Goal: Task Accomplishment & Management: Complete application form

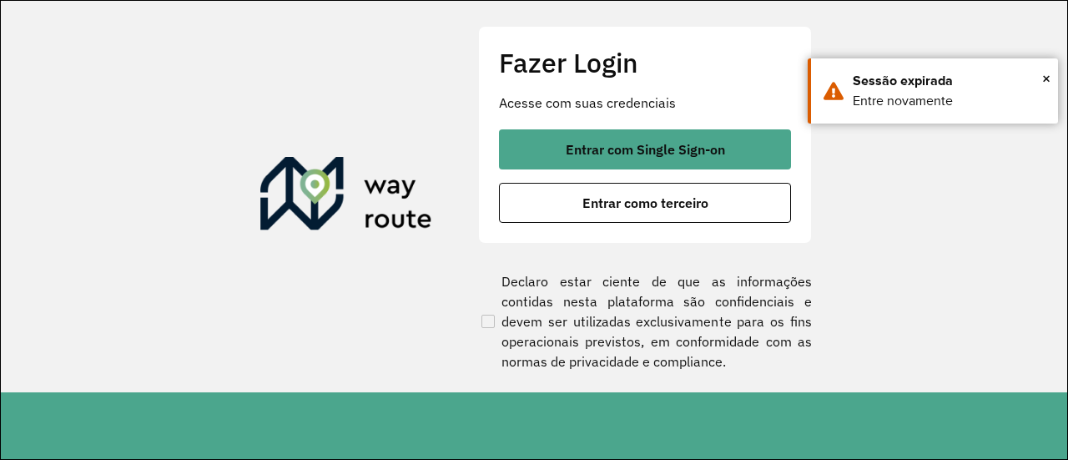
click at [551, 128] on div "Fazer Login Acesse com suas credenciais Entrar com Single Sign-on Entrar como t…" at bounding box center [645, 134] width 334 height 217
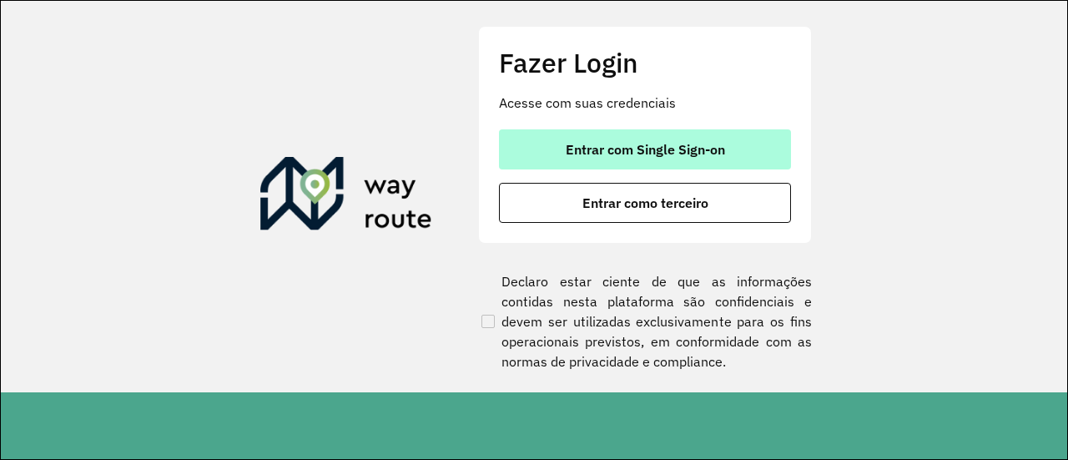
click at [553, 132] on button "Entrar com Single Sign-on" at bounding box center [645, 149] width 292 height 40
click at [569, 148] on span "Entrar com Single Sign-on" at bounding box center [645, 149] width 159 height 13
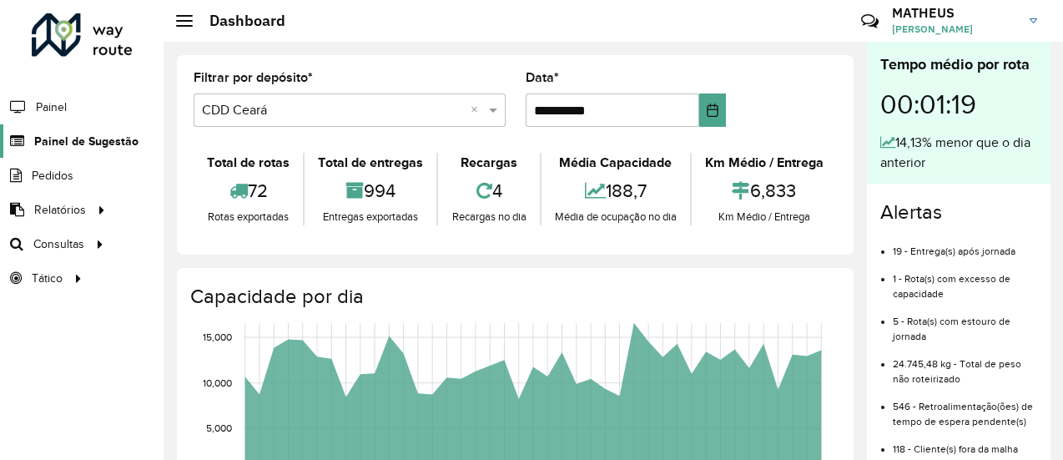
click at [88, 138] on span "Painel de Sugestão" at bounding box center [86, 142] width 104 height 18
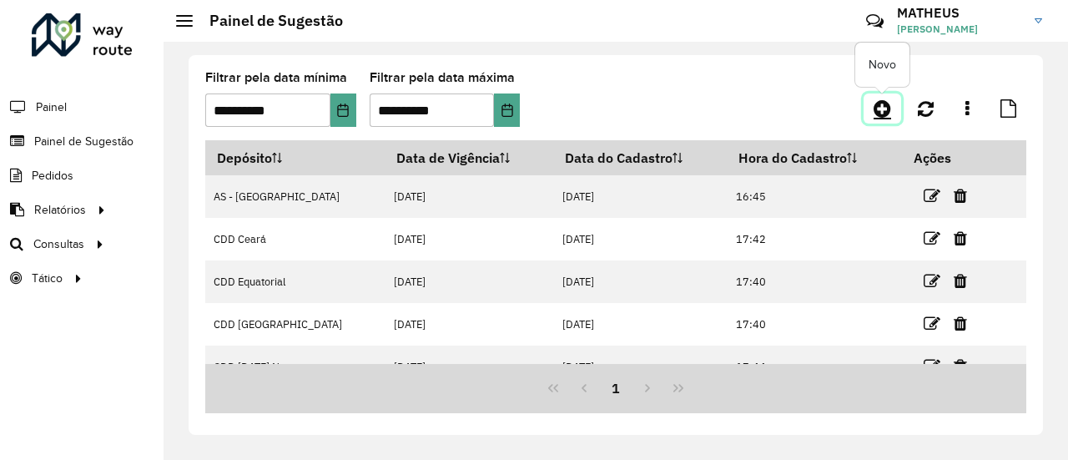
click at [890, 101] on icon at bounding box center [883, 108] width 18 height 20
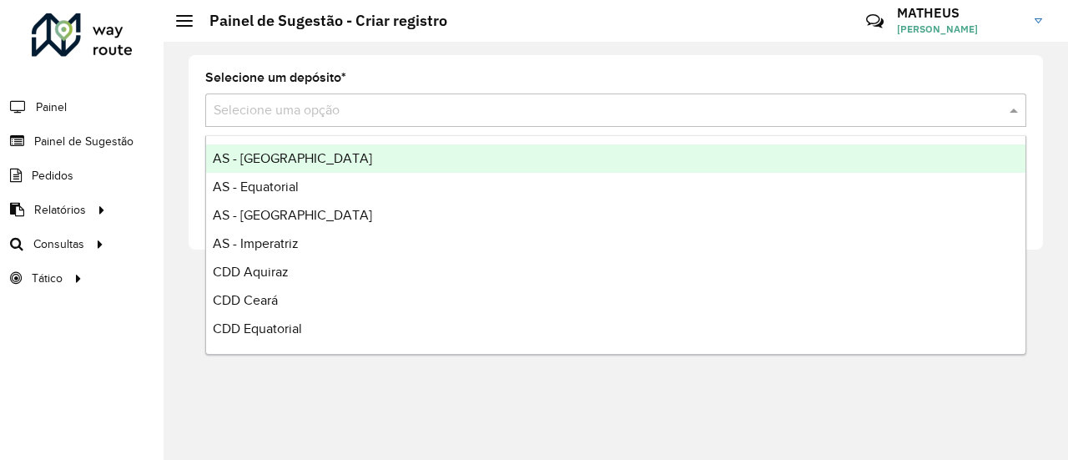
click at [356, 101] on input "text" at bounding box center [599, 111] width 771 height 20
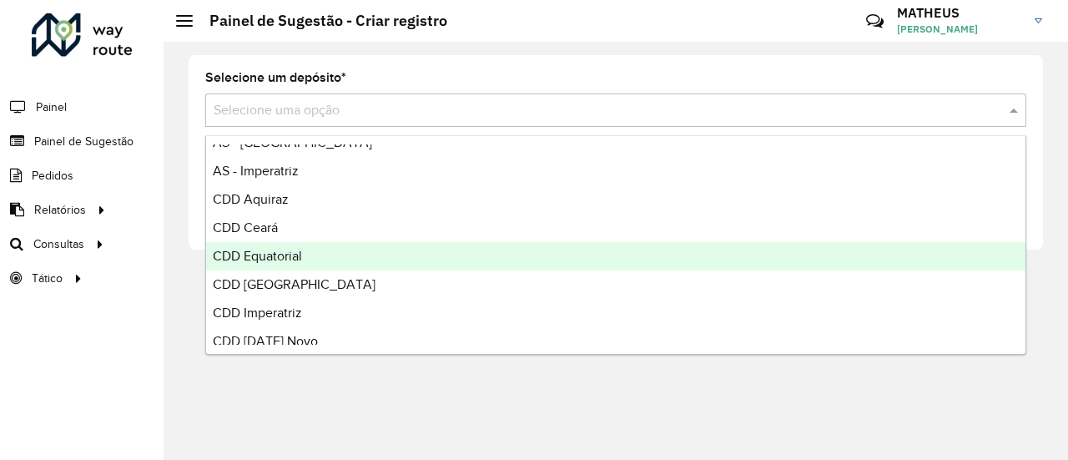
scroll to position [79, 0]
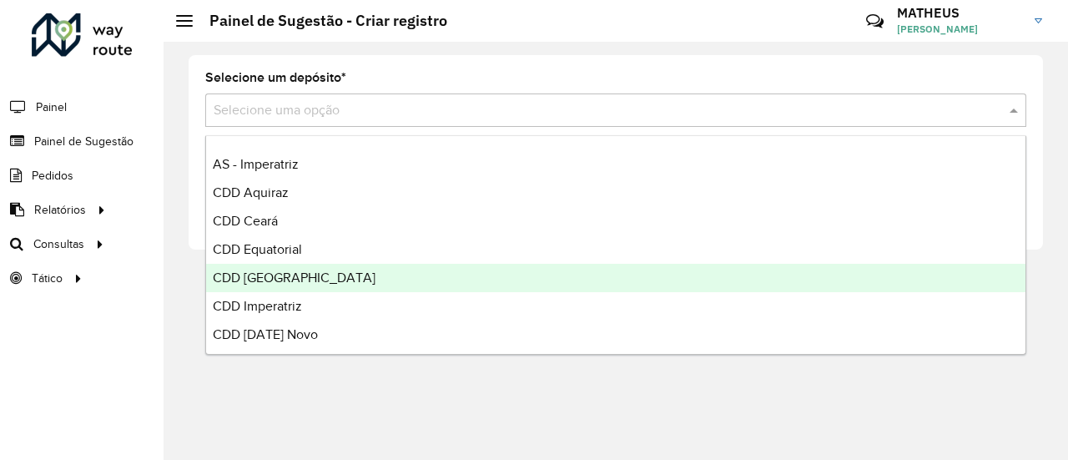
click at [272, 276] on span "CDD [GEOGRAPHIC_DATA]" at bounding box center [294, 277] width 163 height 14
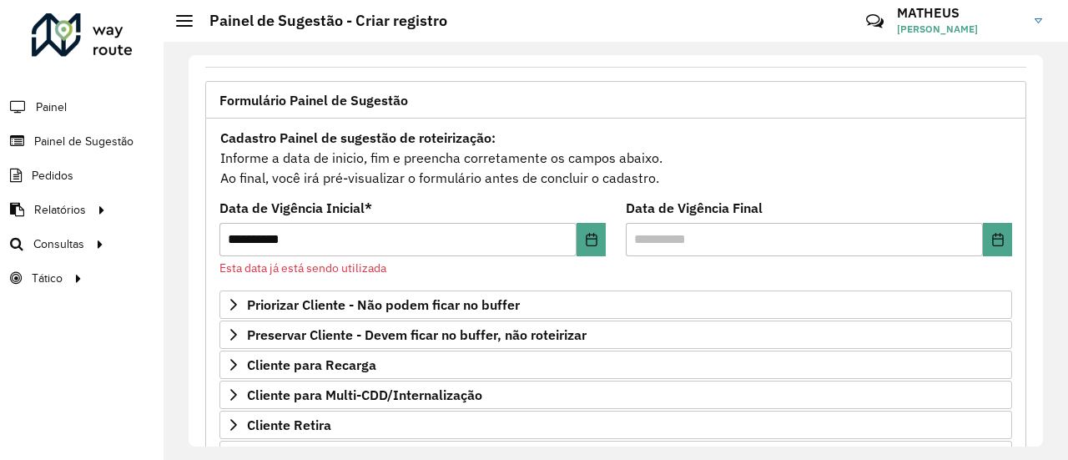
scroll to position [0, 0]
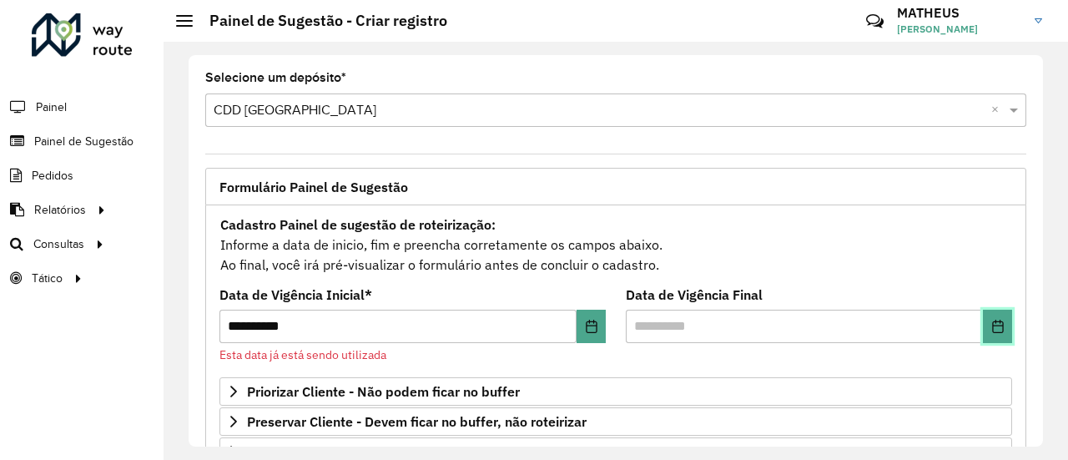
click at [995, 330] on icon "Choose Date" at bounding box center [998, 326] width 13 height 13
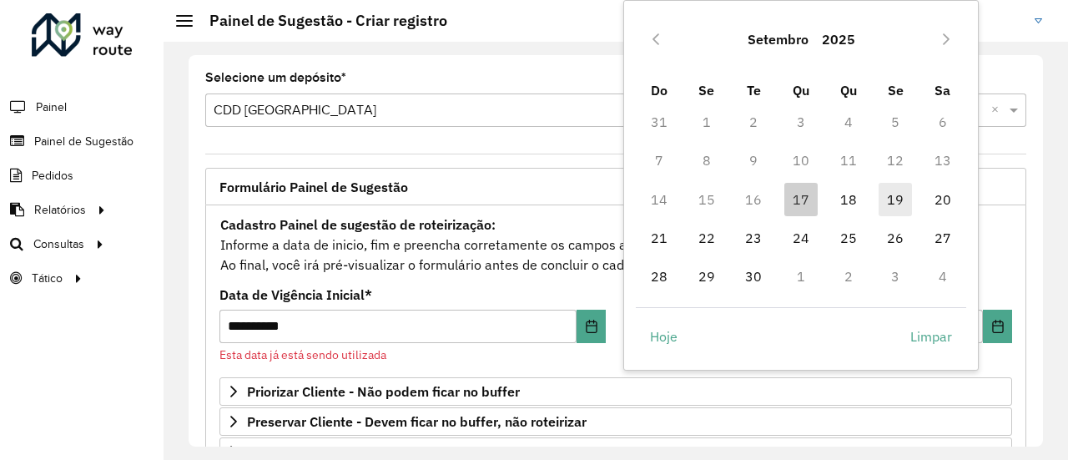
click at [884, 207] on span "19" at bounding box center [895, 199] width 33 height 33
type input "**********"
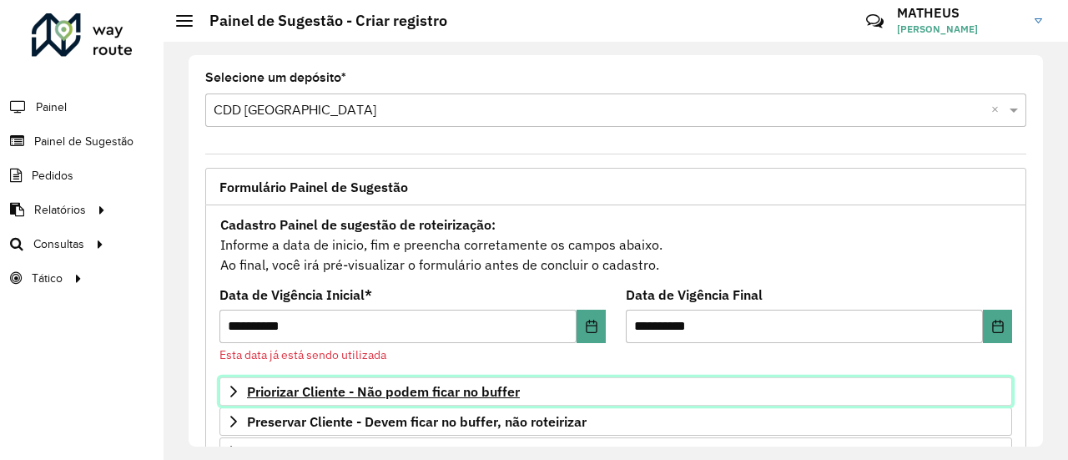
click at [466, 396] on span "Priorizar Cliente - Não podem ficar no buffer" at bounding box center [383, 391] width 273 height 13
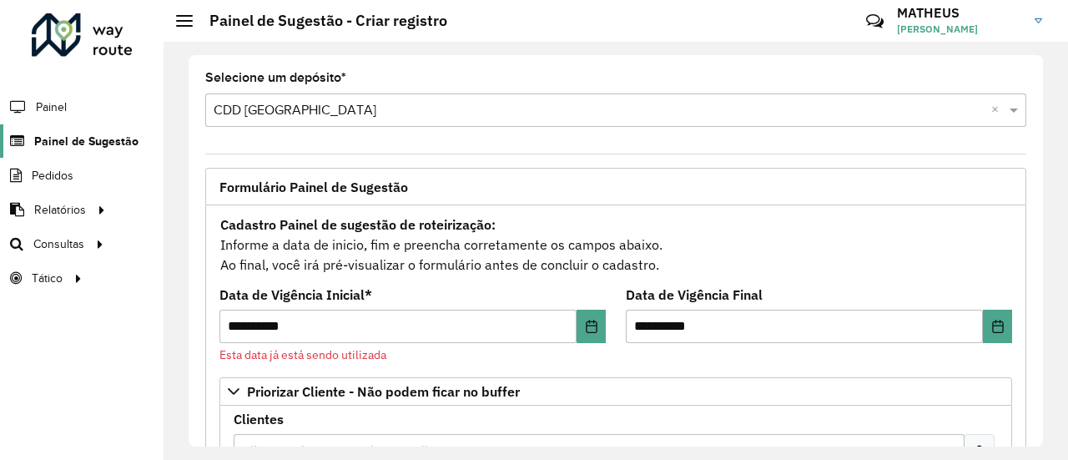
click at [93, 150] on link "Painel de Sugestão" at bounding box center [69, 140] width 139 height 33
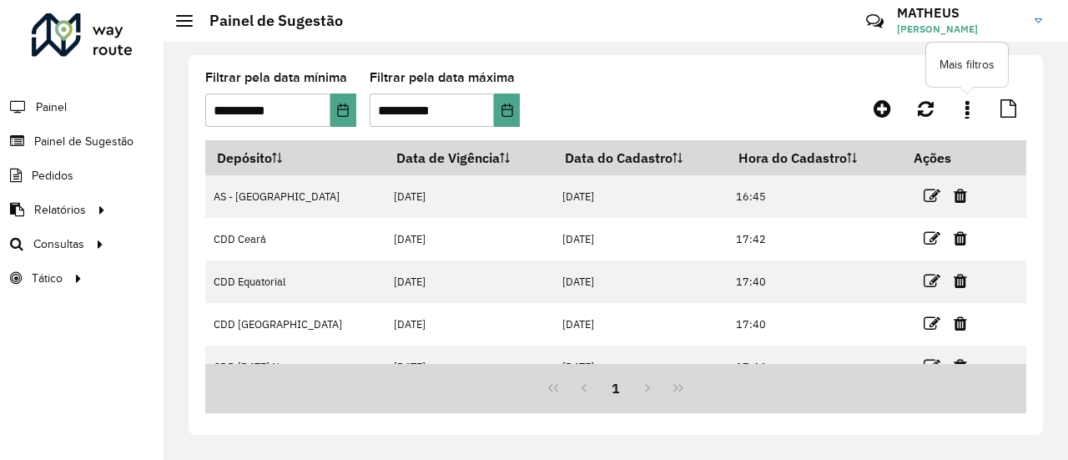
click at [965, 105] on link at bounding box center [967, 108] width 33 height 30
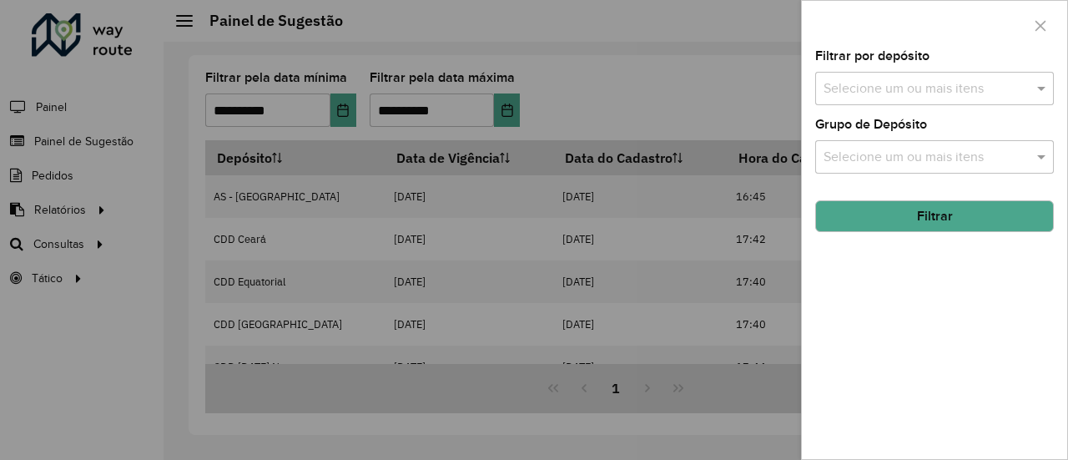
click at [765, 64] on div at bounding box center [534, 230] width 1068 height 460
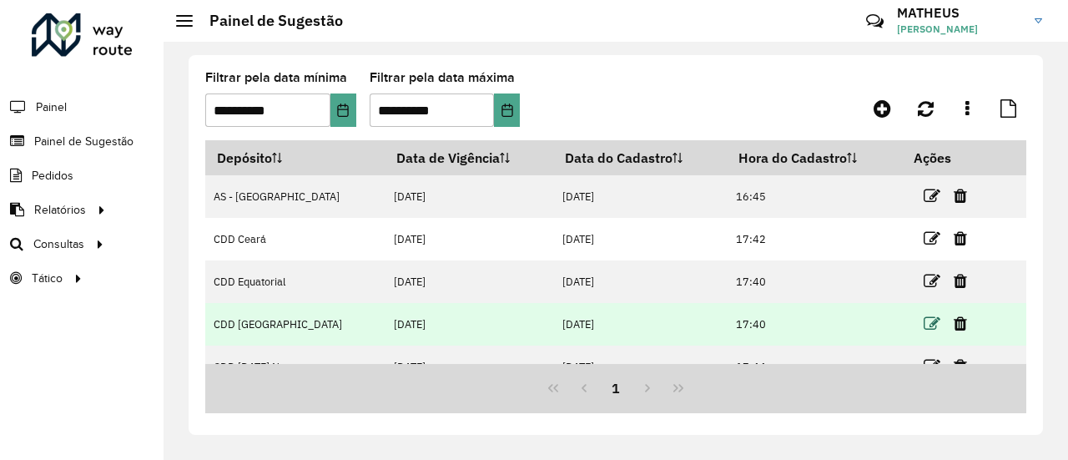
click at [924, 317] on icon at bounding box center [932, 323] width 17 height 17
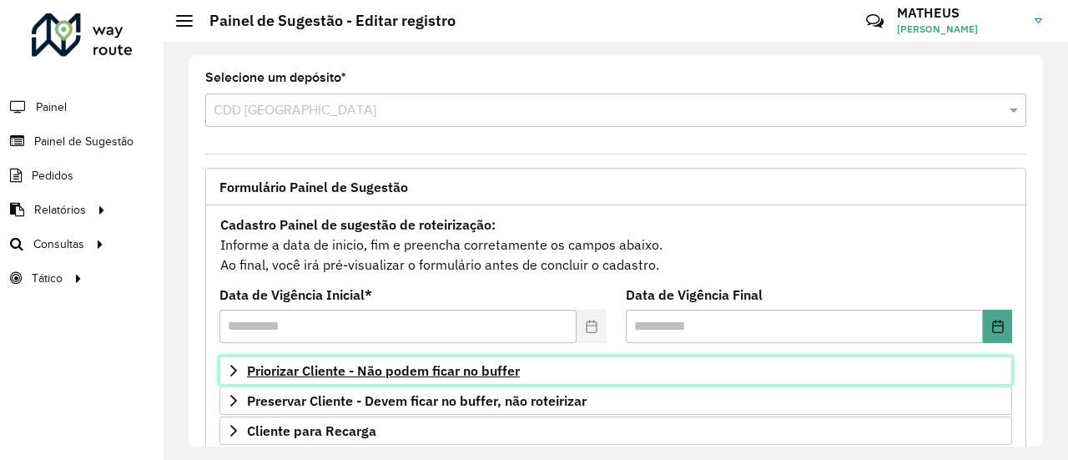
click at [429, 356] on link "Priorizar Cliente - Não podem ficar no buffer" at bounding box center [616, 370] width 793 height 28
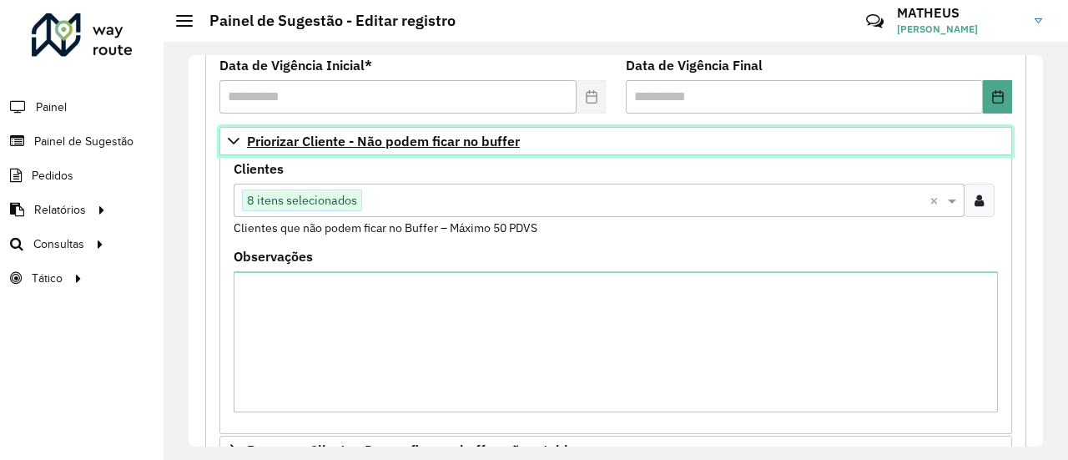
scroll to position [232, 0]
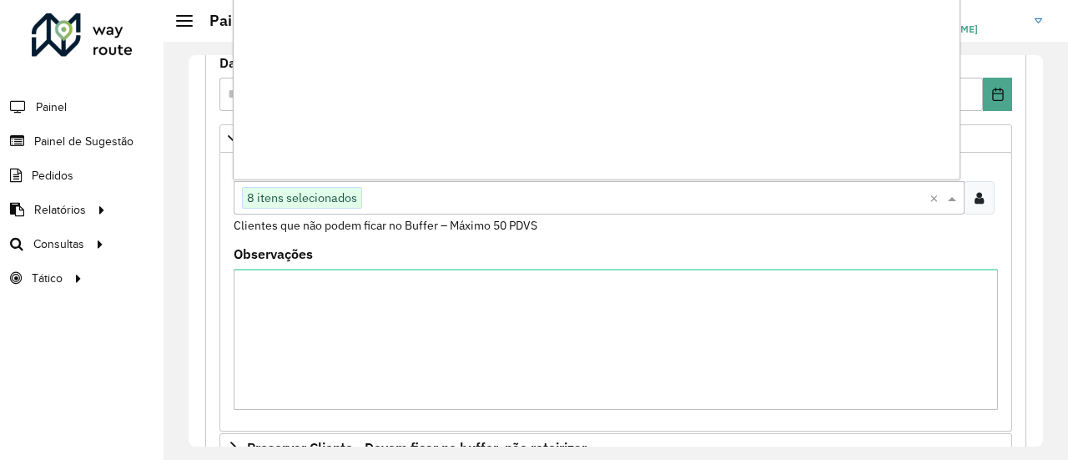
click at [414, 189] on input "text" at bounding box center [646, 199] width 568 height 20
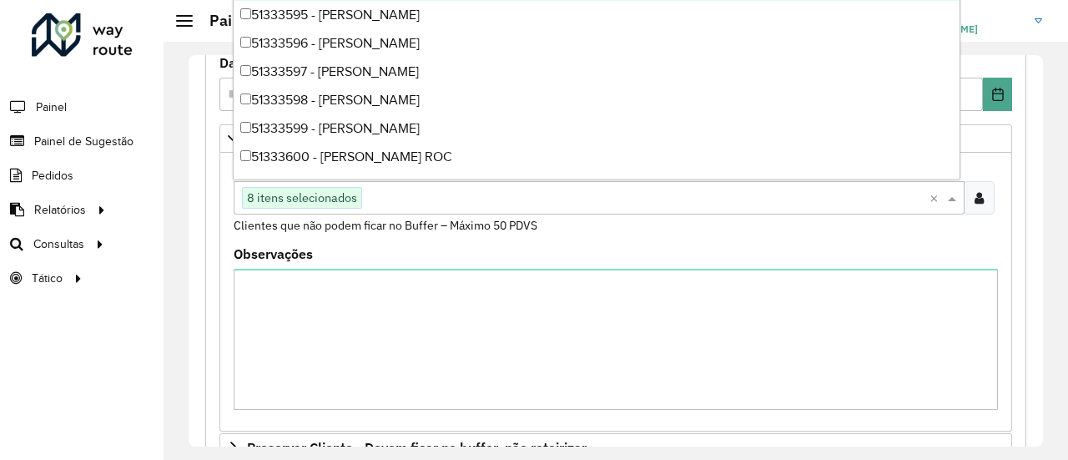
click at [976, 205] on div at bounding box center [979, 197] width 31 height 33
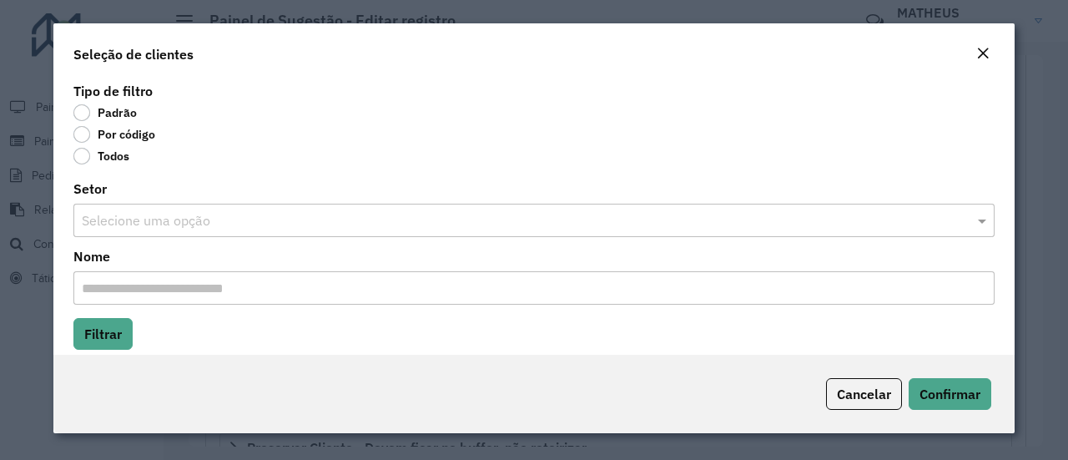
click at [105, 132] on label "Por código" at bounding box center [114, 134] width 82 height 17
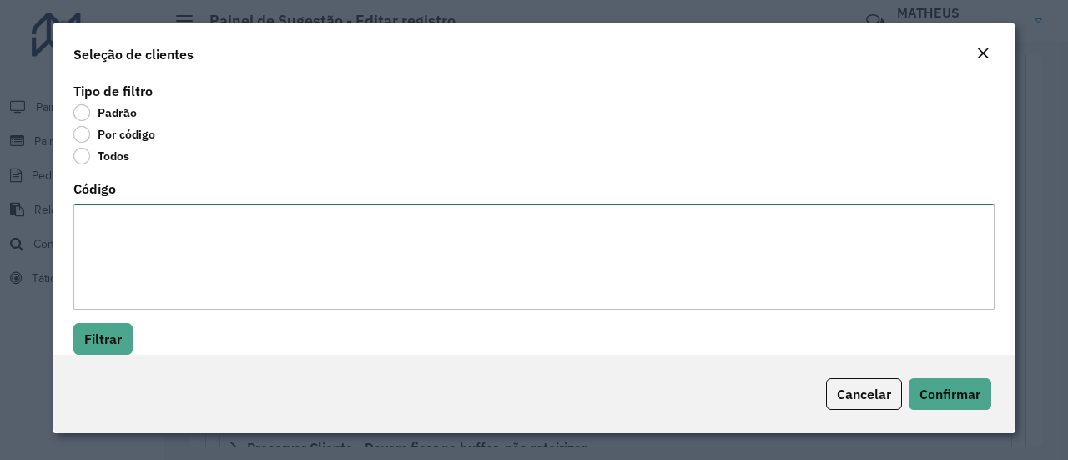
click at [213, 286] on textarea "Código" at bounding box center [533, 257] width 921 height 106
type textarea "*****"
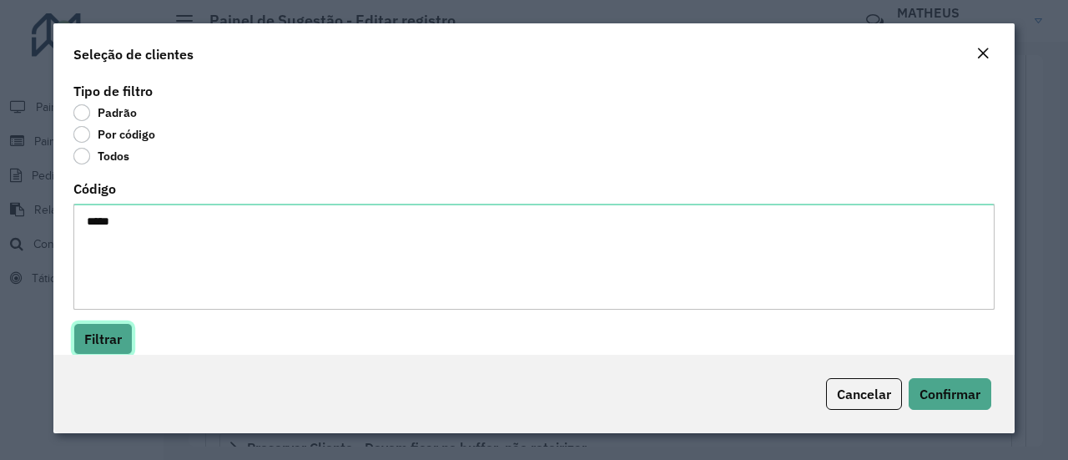
click at [102, 334] on button "Filtrar" at bounding box center [102, 339] width 59 height 32
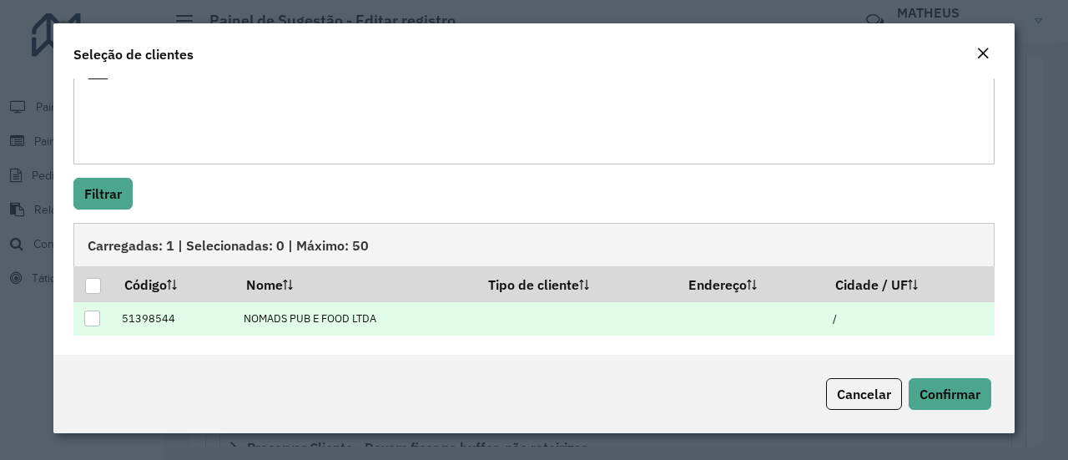
click at [80, 318] on td at bounding box center [92, 319] width 39 height 34
click at [92, 316] on div at bounding box center [92, 318] width 16 height 16
click at [966, 390] on span "Confirmar" at bounding box center [950, 394] width 61 height 17
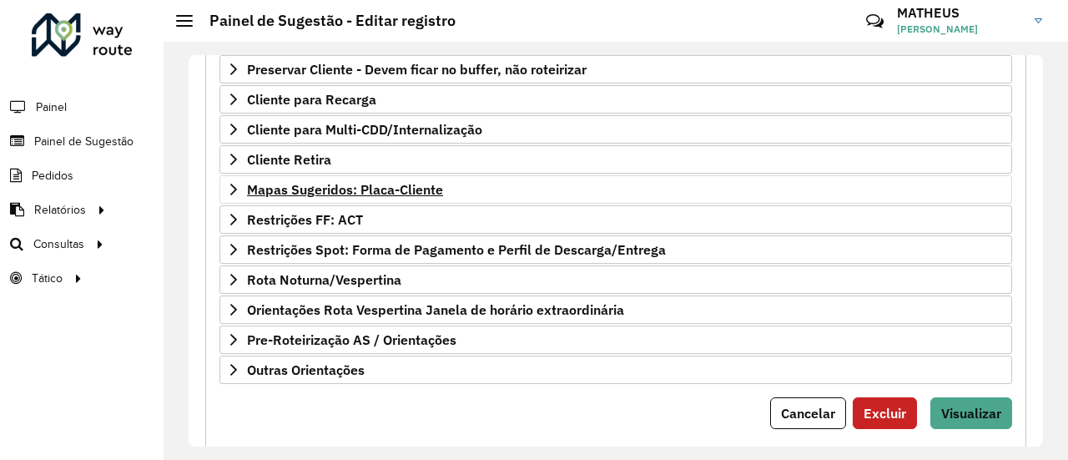
scroll to position [613, 0]
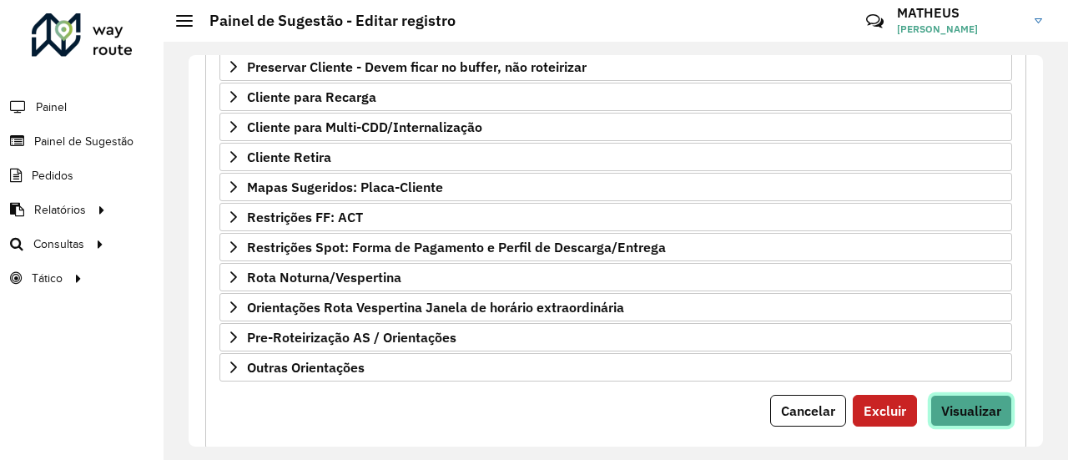
click at [982, 402] on span "Visualizar" at bounding box center [971, 410] width 60 height 17
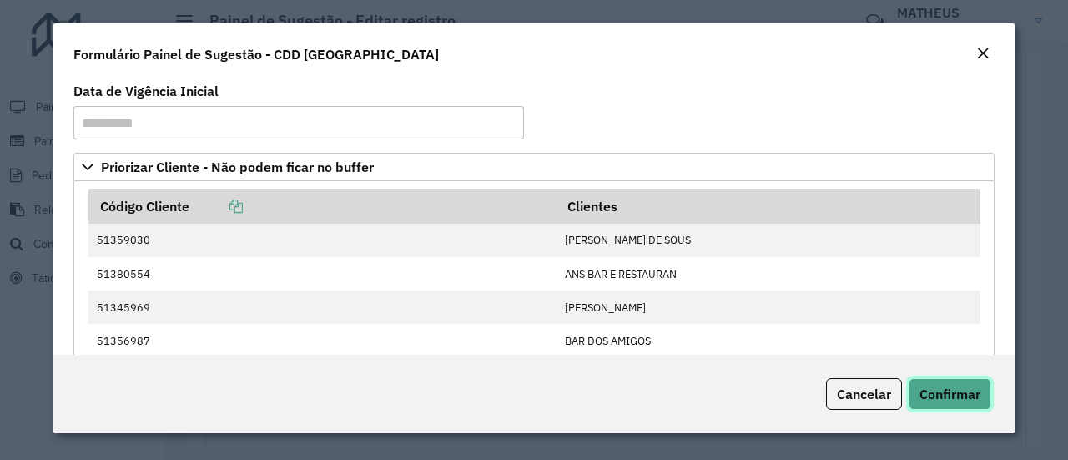
click at [982, 401] on button "Confirmar" at bounding box center [950, 394] width 83 height 32
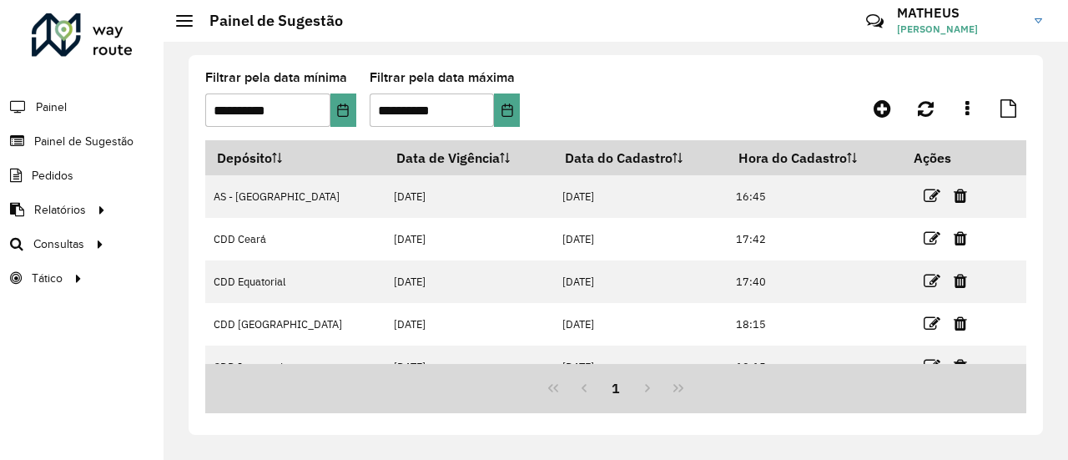
click at [658, 69] on div "**********" at bounding box center [616, 245] width 855 height 380
